Goal: Task Accomplishment & Management: Manage account settings

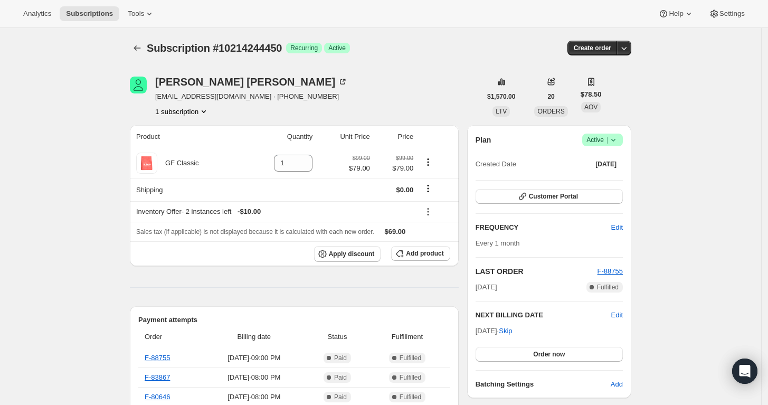
click at [618, 142] on icon at bounding box center [613, 140] width 11 height 11
click at [613, 176] on span "Cancel subscription" at bounding box center [602, 178] width 60 height 8
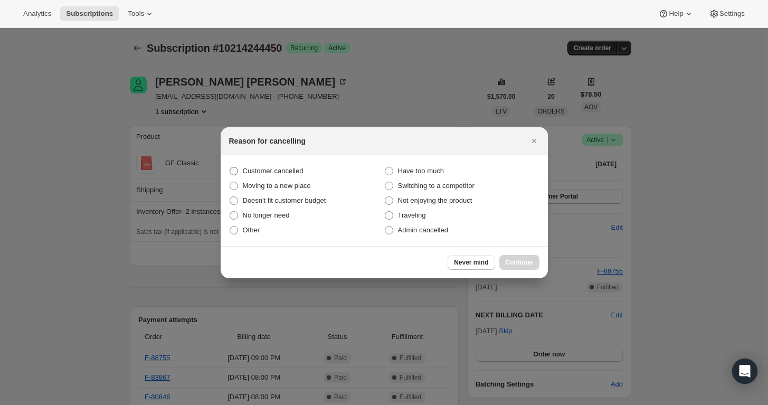
click at [290, 169] on span "Customer cancelled" at bounding box center [273, 171] width 61 height 8
click at [230, 167] on input "Customer cancelled" at bounding box center [230, 167] width 1 height 1
radio input "true"
click at [520, 264] on span "Continue" at bounding box center [518, 262] width 27 height 8
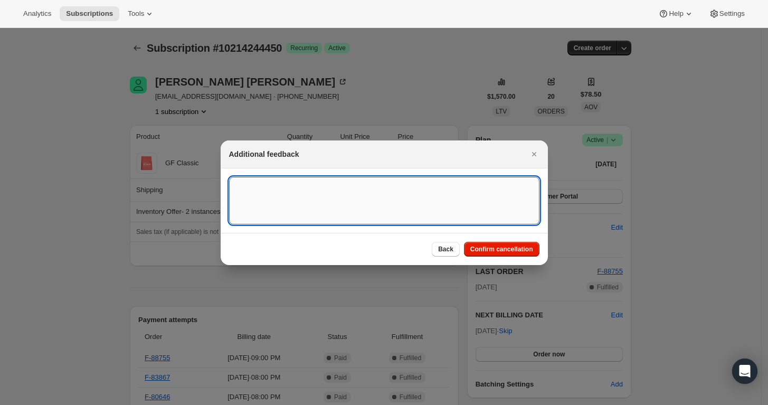
click at [341, 198] on textarea ":rbm:" at bounding box center [384, 200] width 310 height 47
type textarea "Customer requested to cancel"
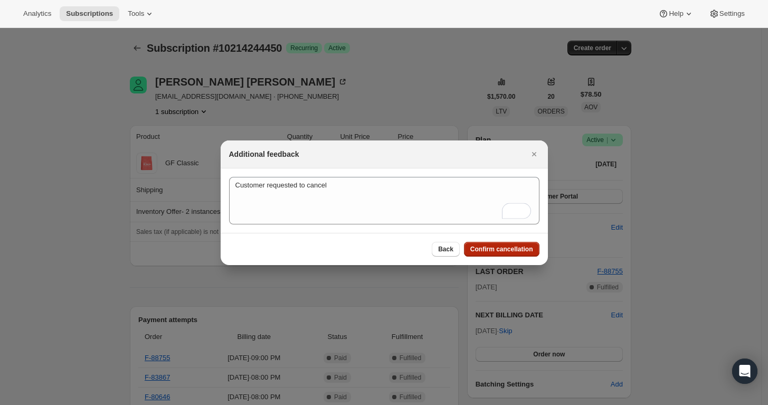
click at [505, 248] on span "Confirm cancellation" at bounding box center [501, 249] width 63 height 8
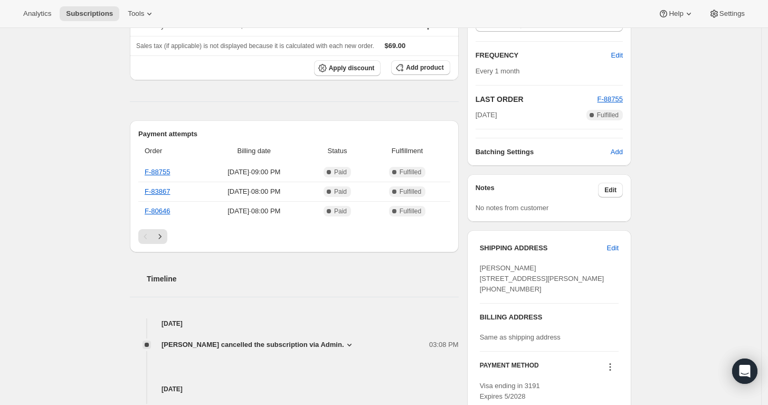
scroll to position [293, 0]
